Goal: Information Seeking & Learning: Compare options

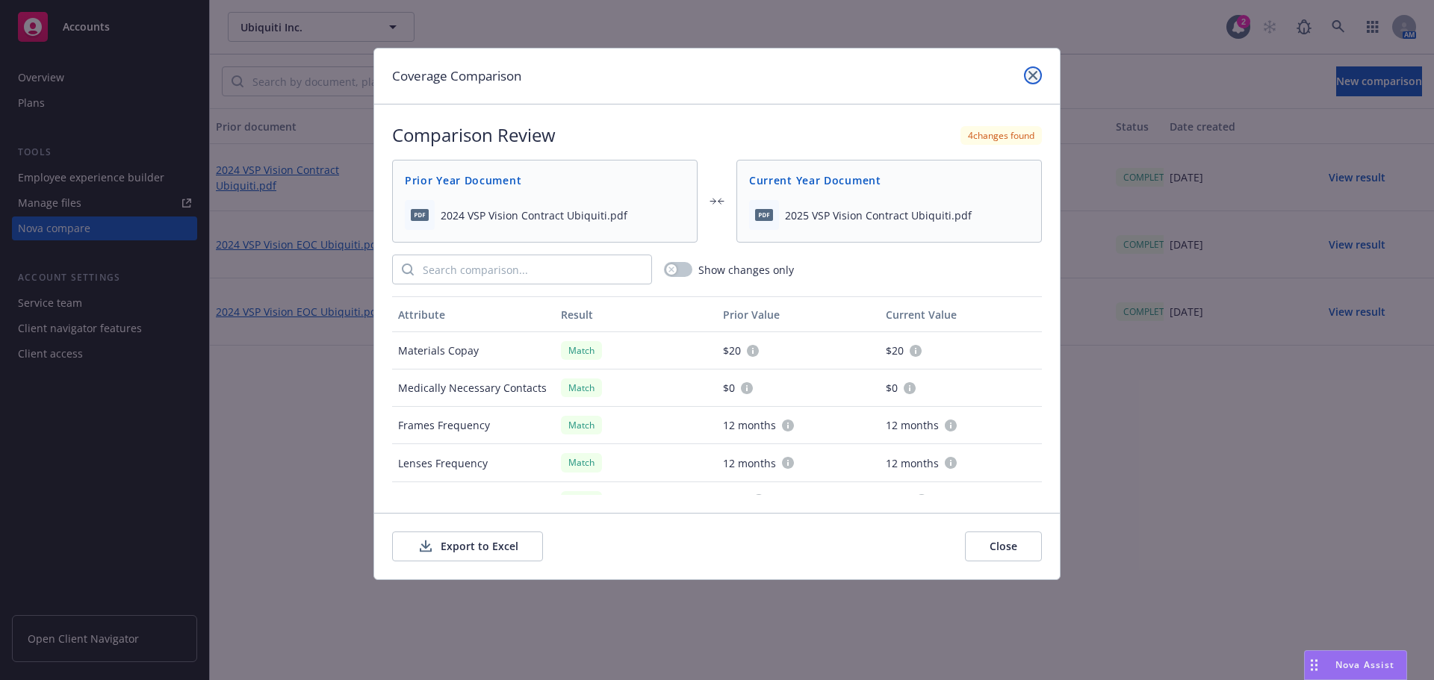
click at [1028, 72] on icon "close" at bounding box center [1032, 75] width 9 height 9
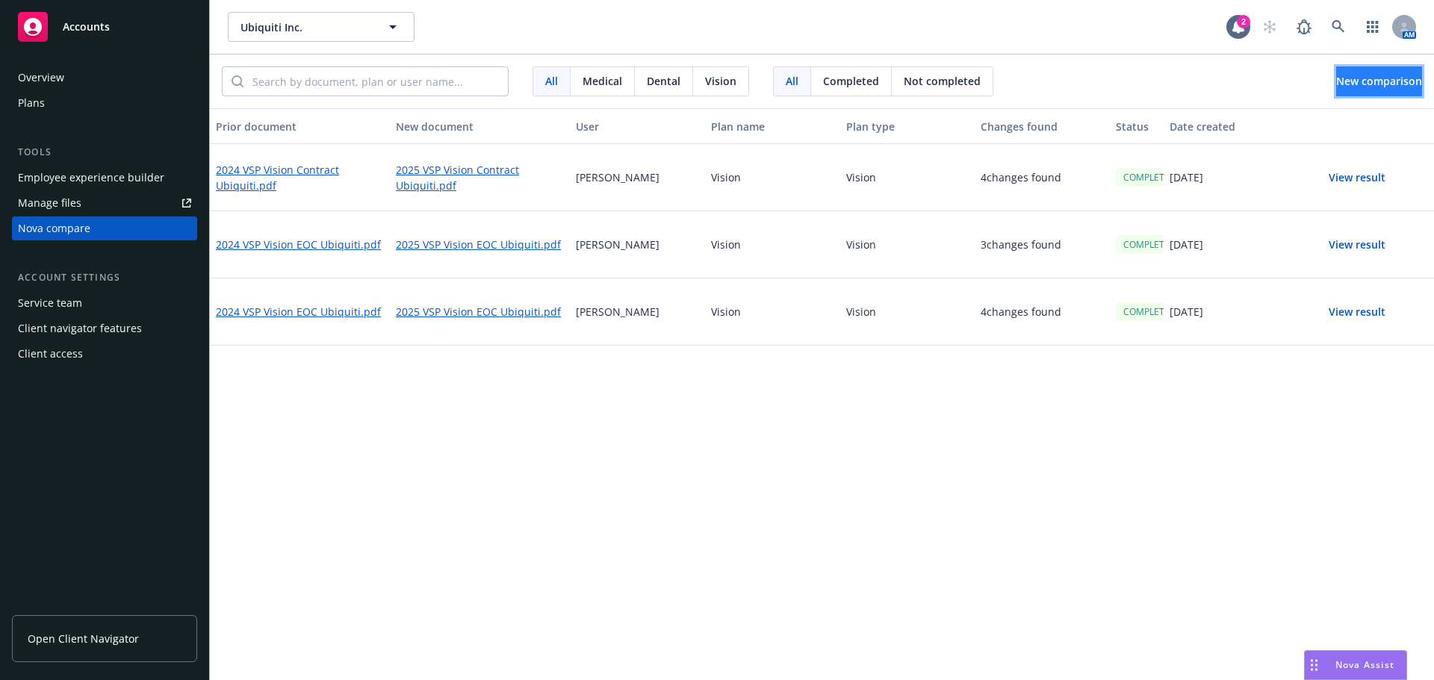
click at [1343, 77] on span "New comparison" at bounding box center [1379, 81] width 86 height 14
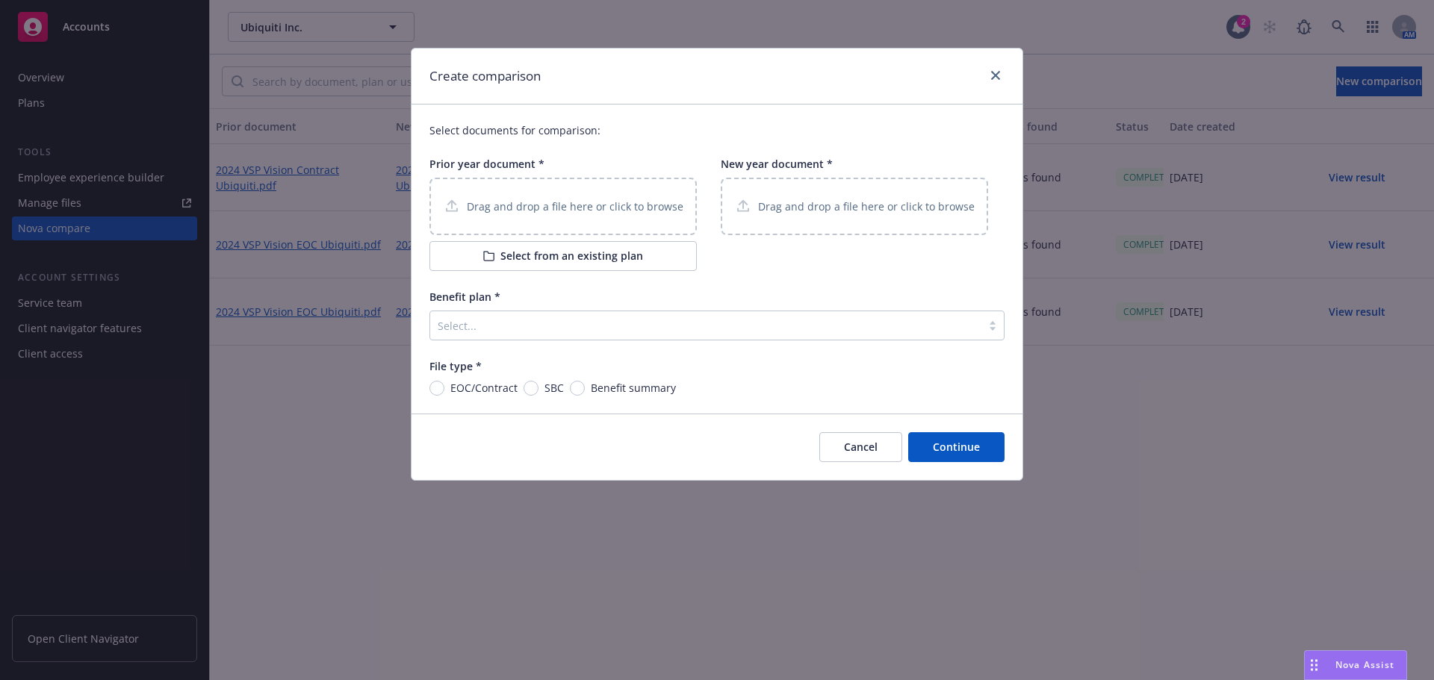
click at [528, 200] on p "Drag and drop a file here or click to browse" at bounding box center [575, 207] width 217 height 16
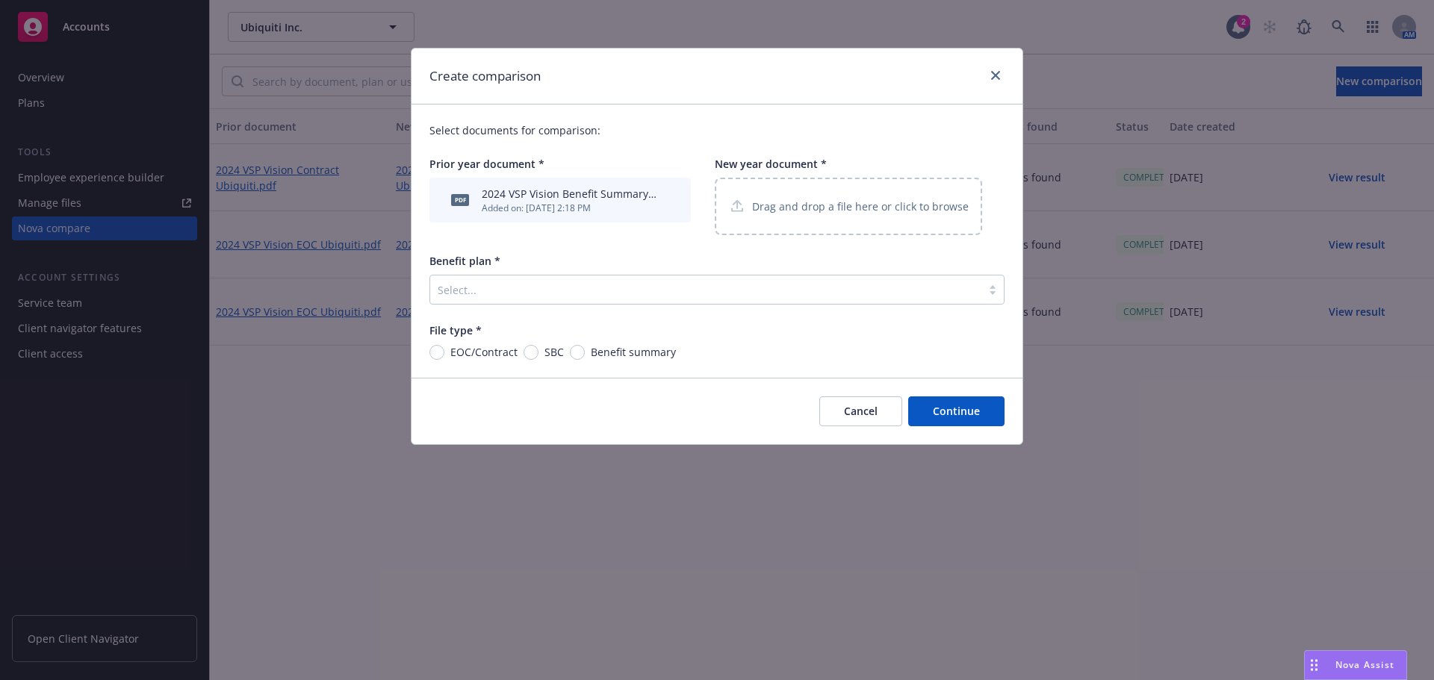
click at [819, 200] on p "Drag and drop a file here or click to browse" at bounding box center [860, 207] width 217 height 16
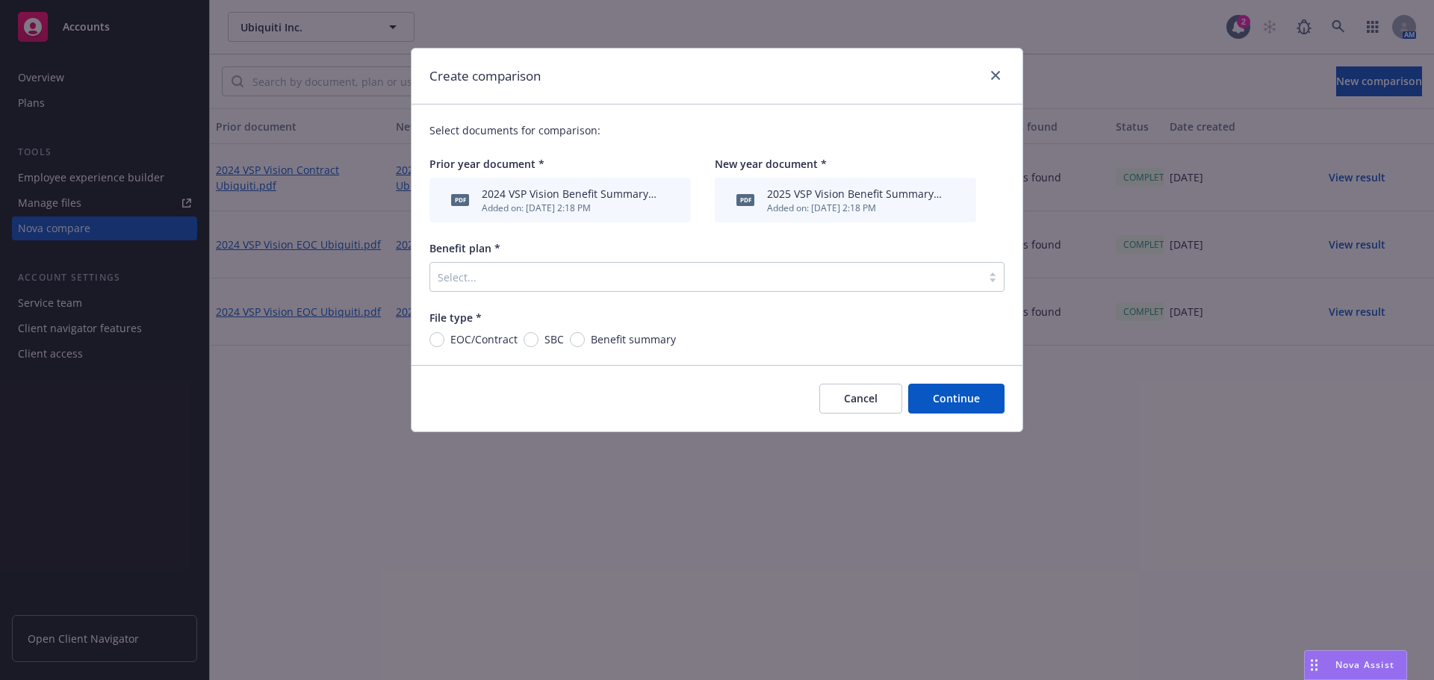
click at [512, 278] on div at bounding box center [706, 277] width 536 height 18
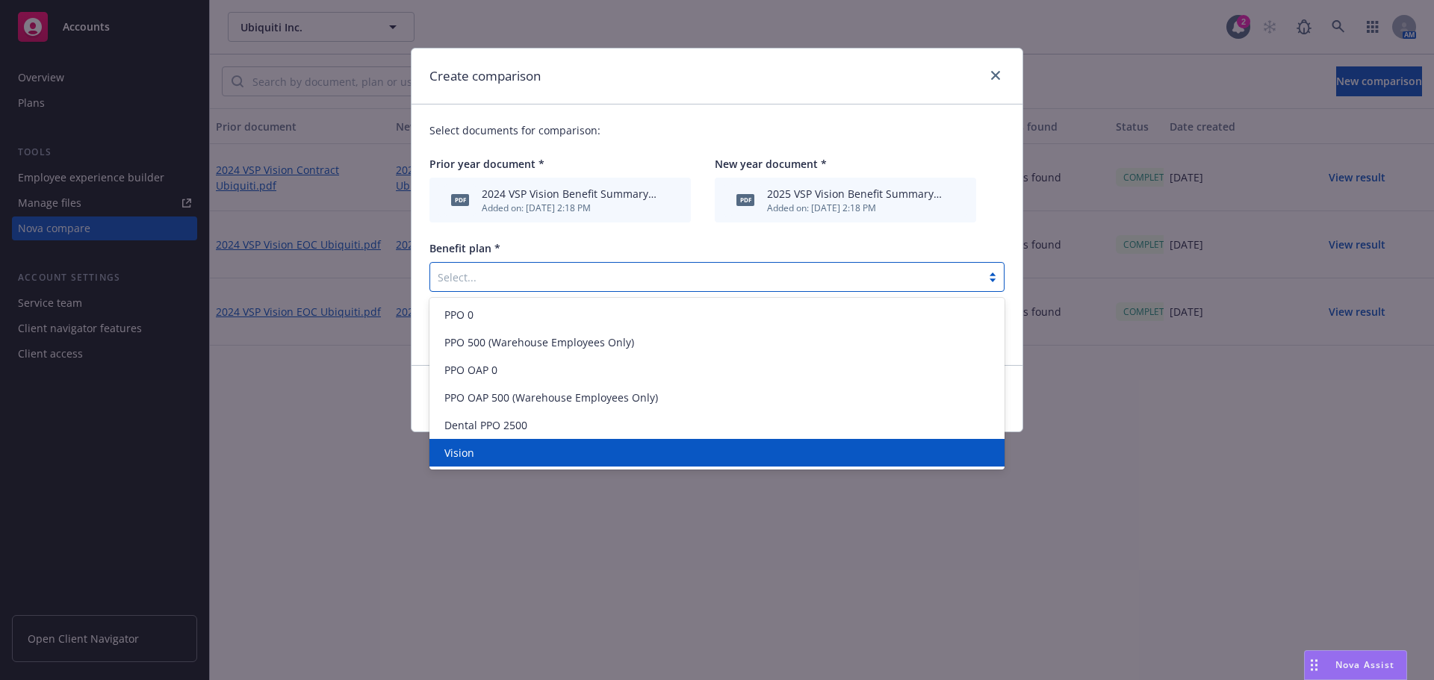
click at [471, 462] on div "Vision" at bounding box center [716, 453] width 575 height 28
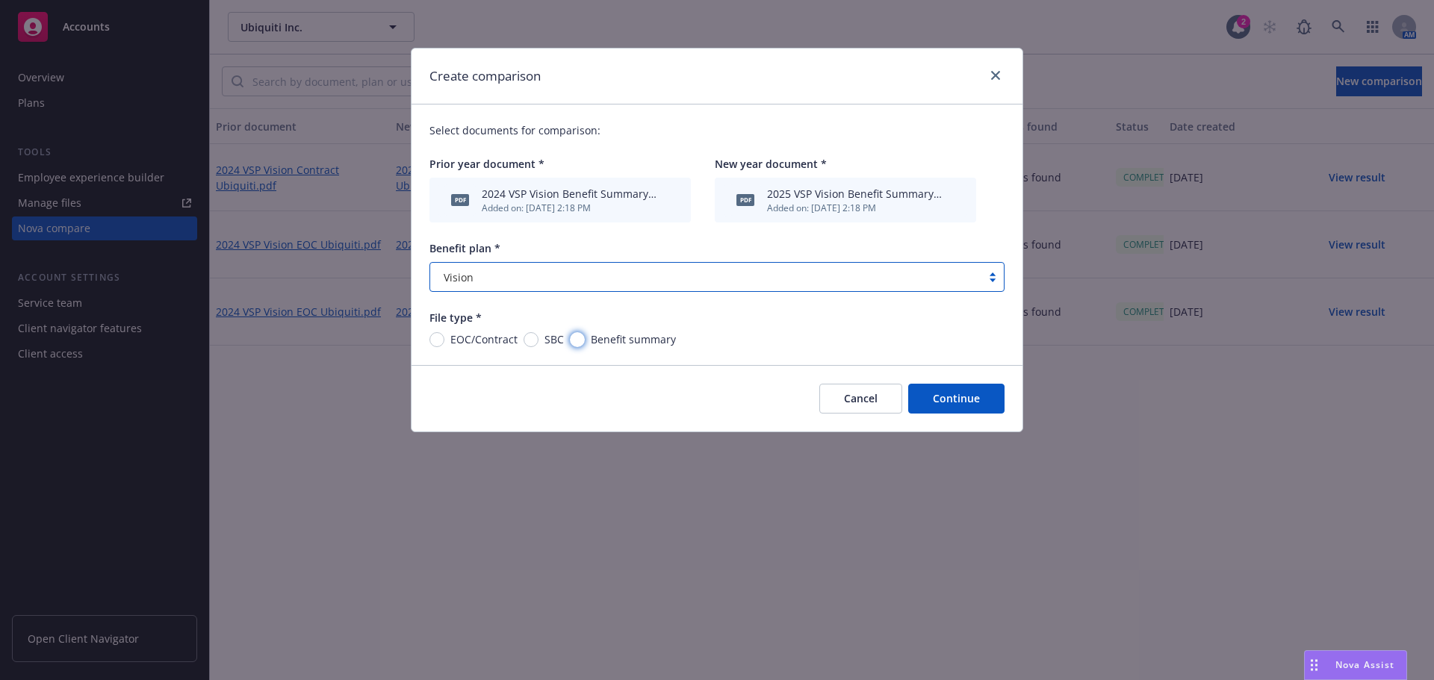
click at [581, 337] on input "Benefit summary" at bounding box center [577, 339] width 15 height 15
radio input "true"
click at [973, 403] on button "Continue" at bounding box center [956, 399] width 96 height 30
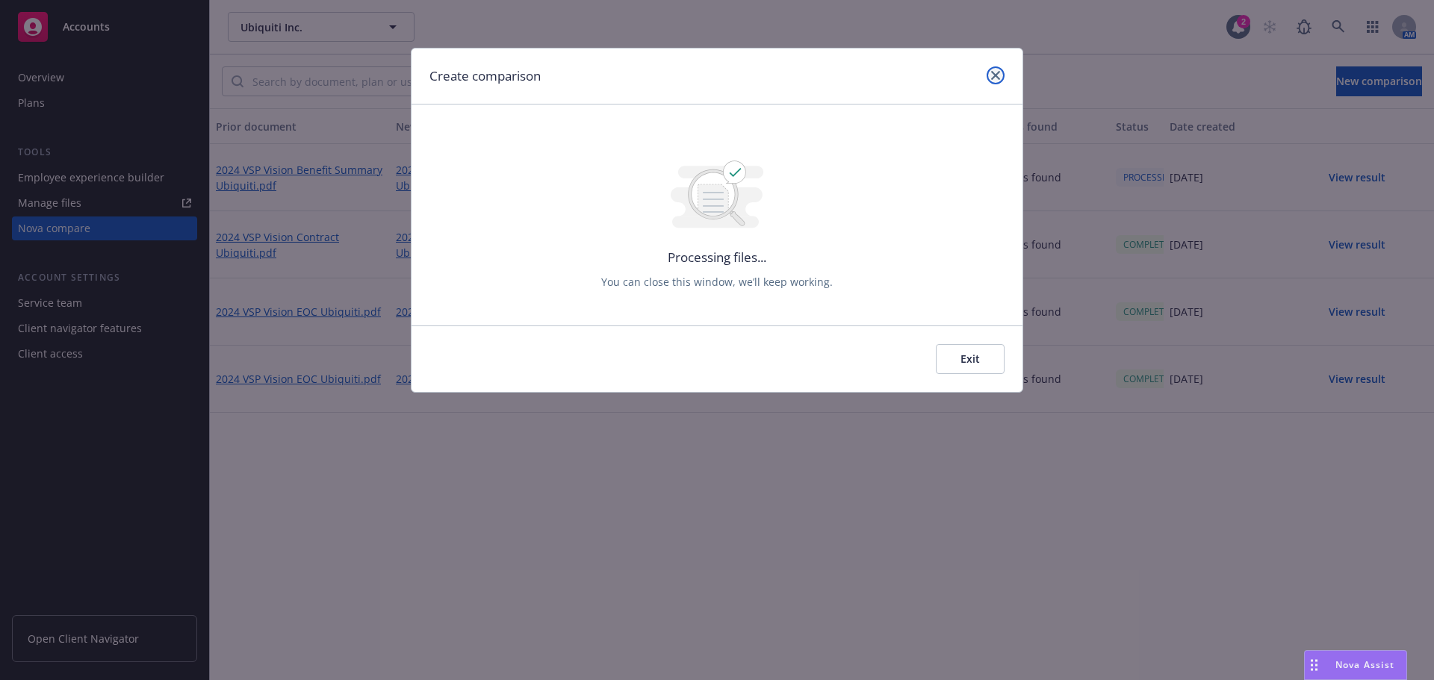
click at [996, 74] on icon "close" at bounding box center [995, 75] width 9 height 9
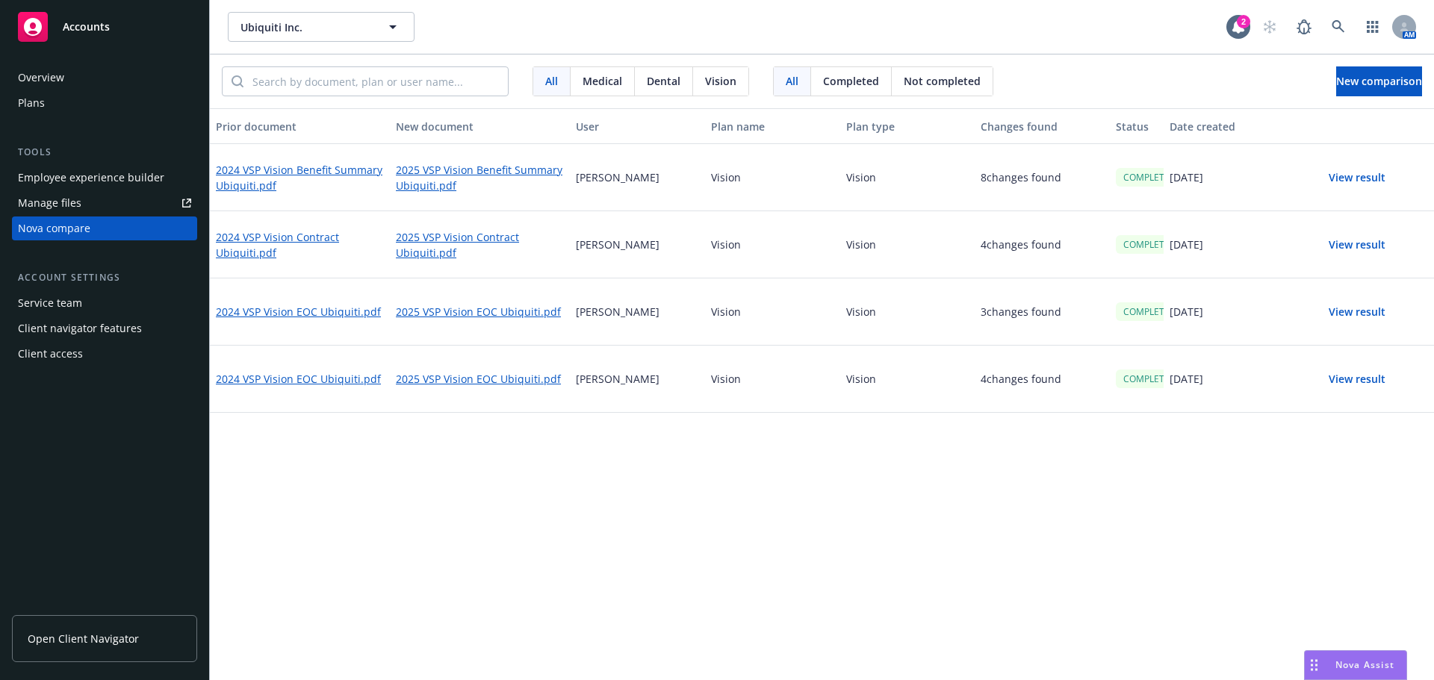
click at [1360, 179] on button "View result" at bounding box center [1357, 178] width 105 height 30
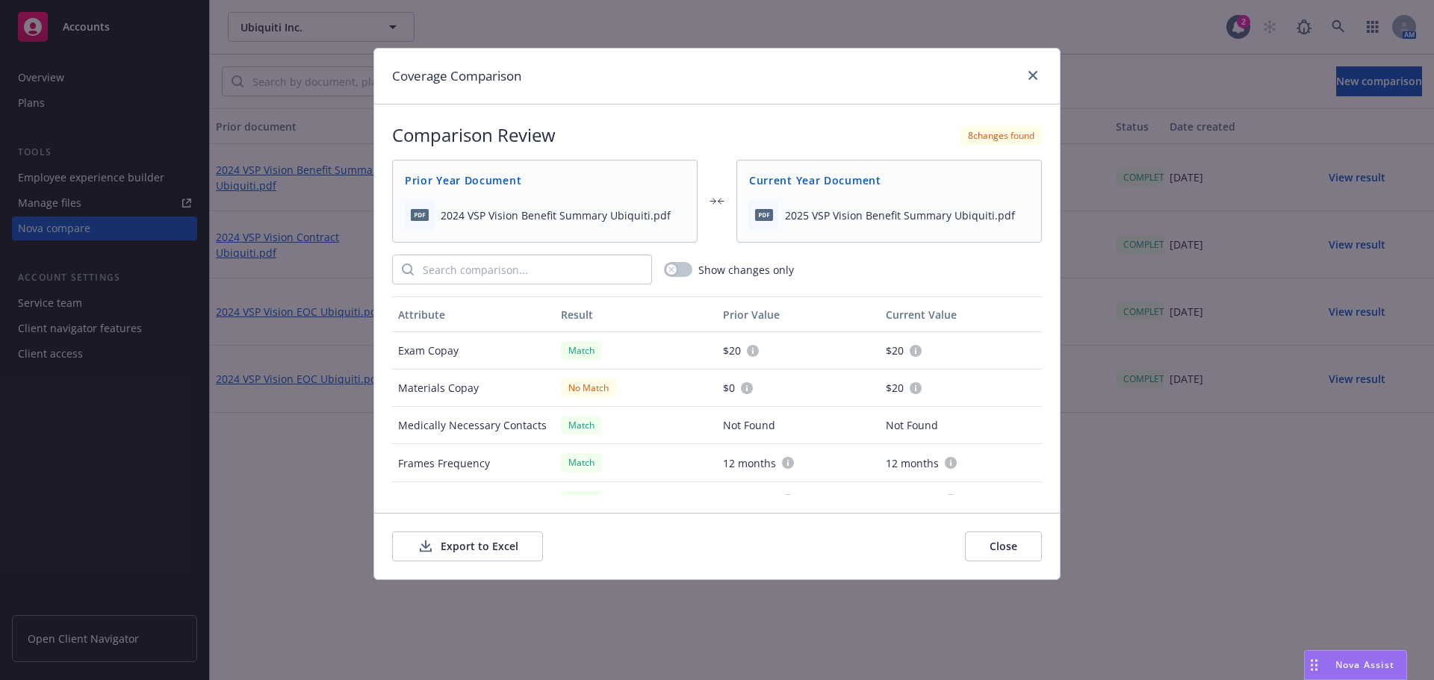
click at [480, 547] on button "Export to Excel" at bounding box center [467, 547] width 151 height 30
